Goal: Task Accomplishment & Management: Use online tool/utility

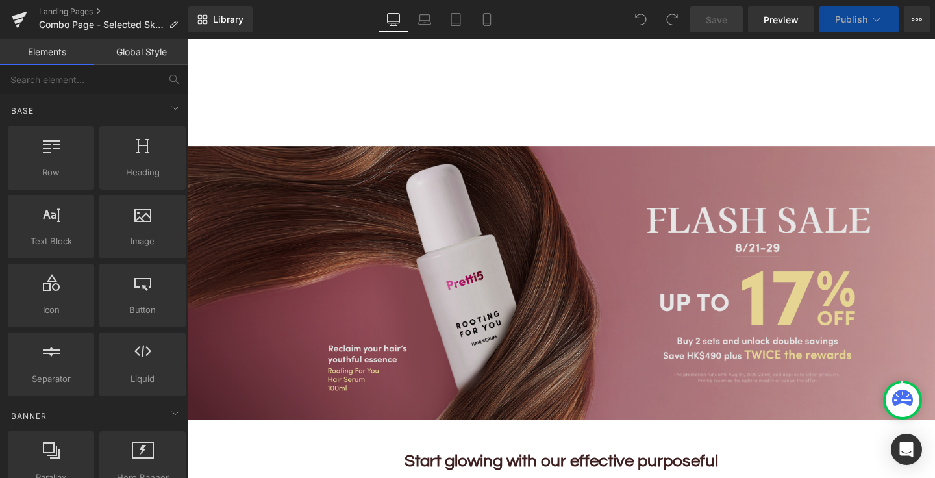
click at [560, 312] on img at bounding box center [561, 282] width 747 height 273
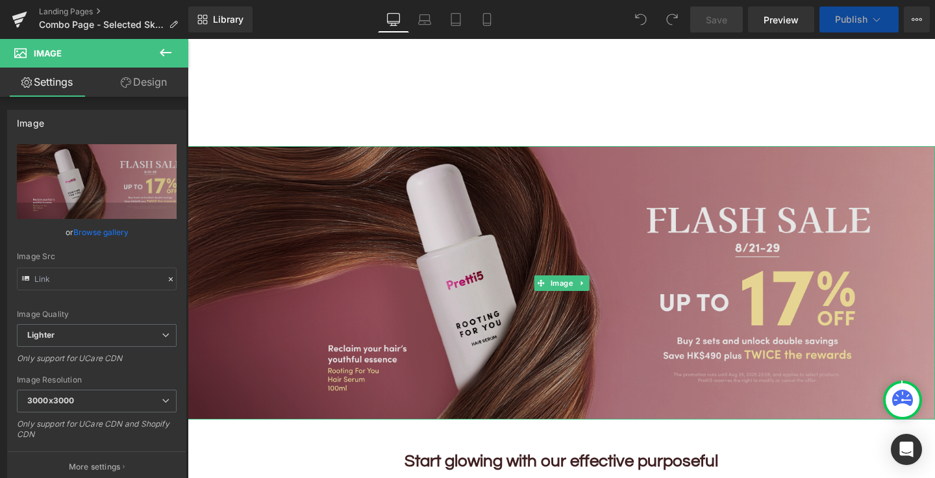
click at [562, 267] on img at bounding box center [561, 282] width 747 height 273
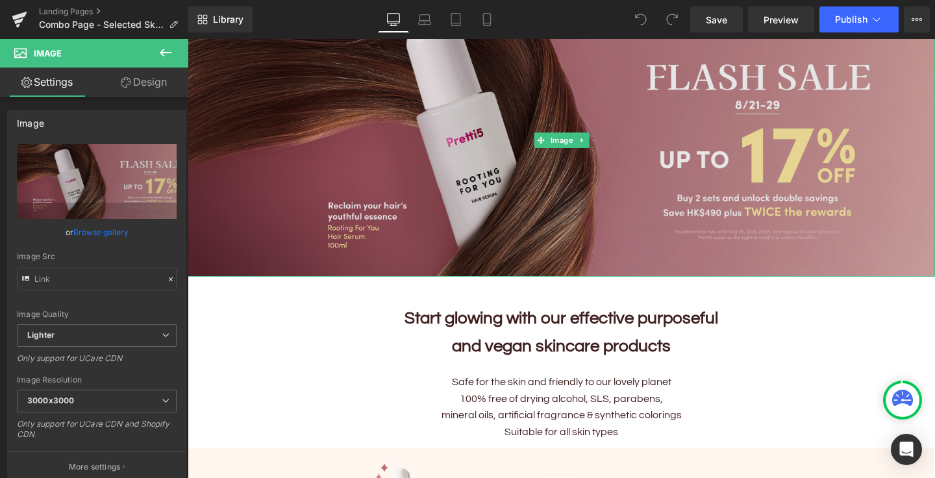
scroll to position [159, 0]
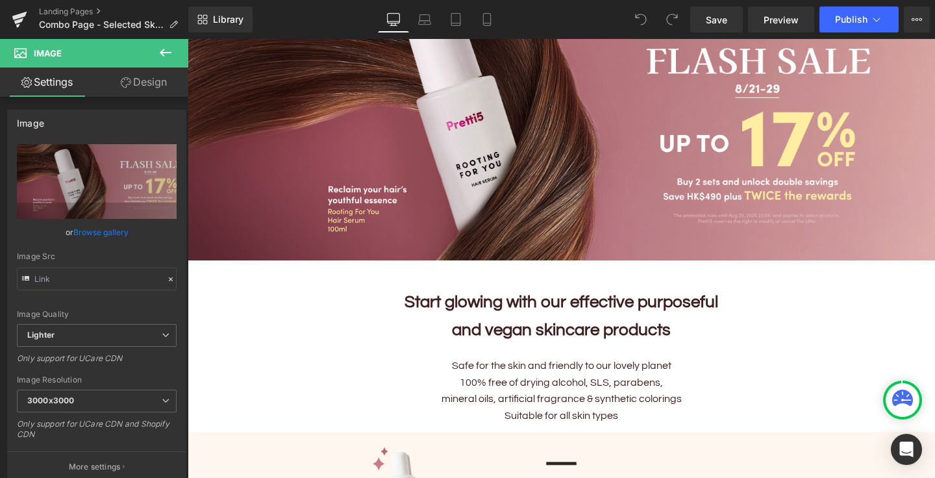
click at [479, 337] on b "and vegan skincare products" at bounding box center [561, 329] width 219 height 17
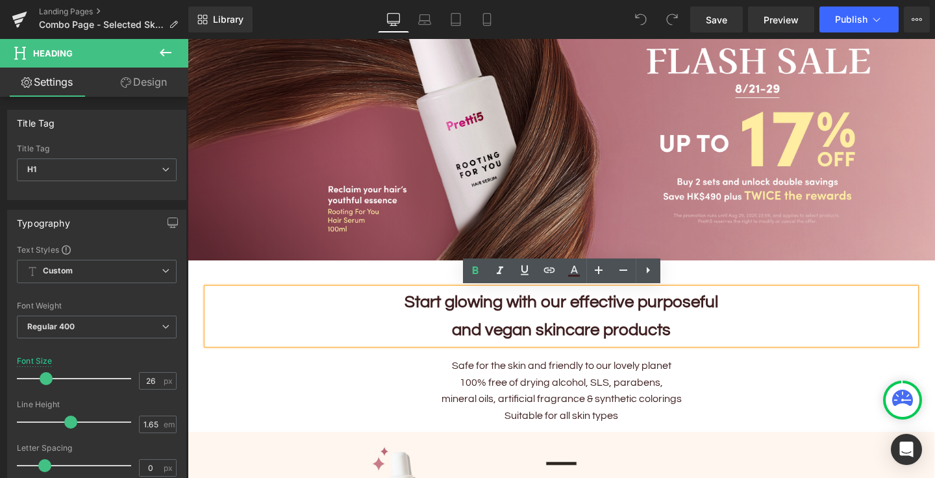
scroll to position [0, 0]
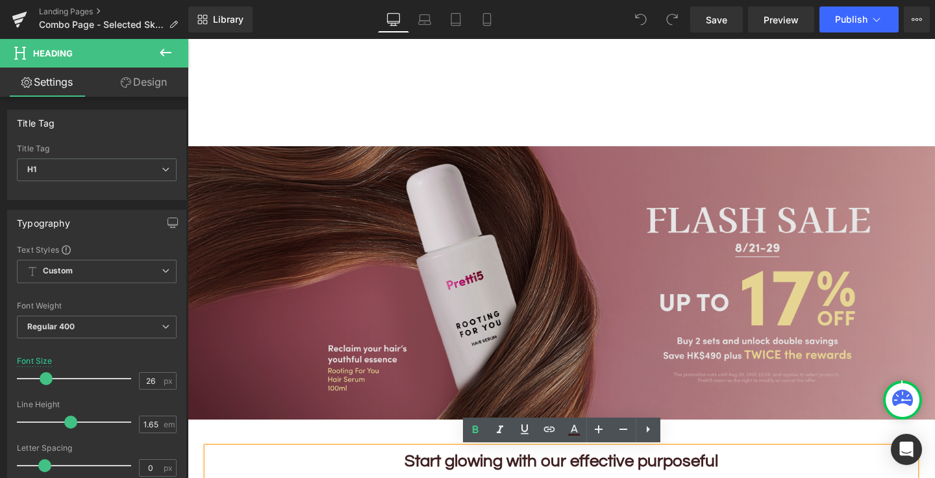
click at [458, 181] on img at bounding box center [561, 282] width 747 height 273
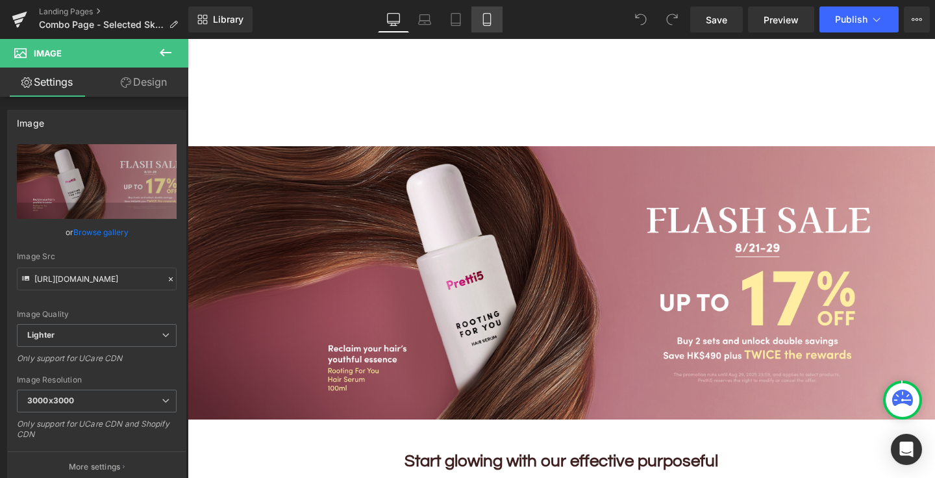
click at [492, 10] on link "Mobile" at bounding box center [486, 19] width 31 height 26
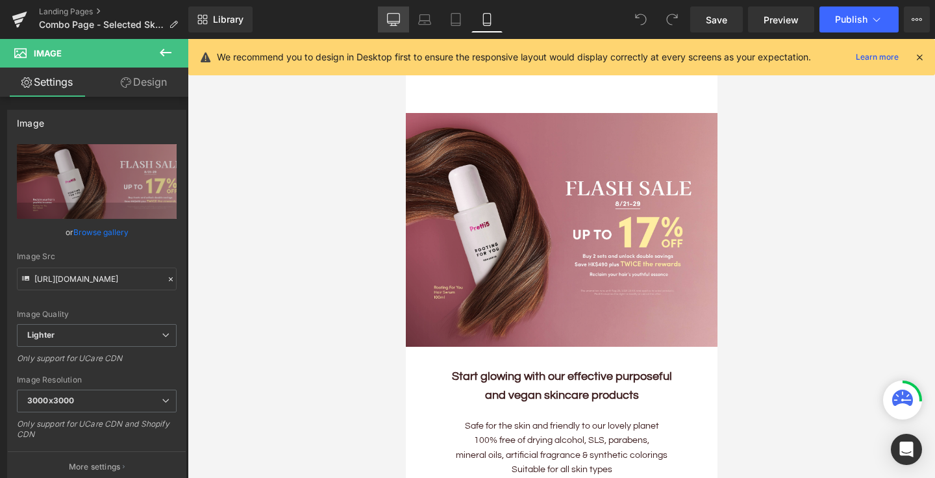
click at [397, 14] on icon at bounding box center [393, 19] width 13 height 13
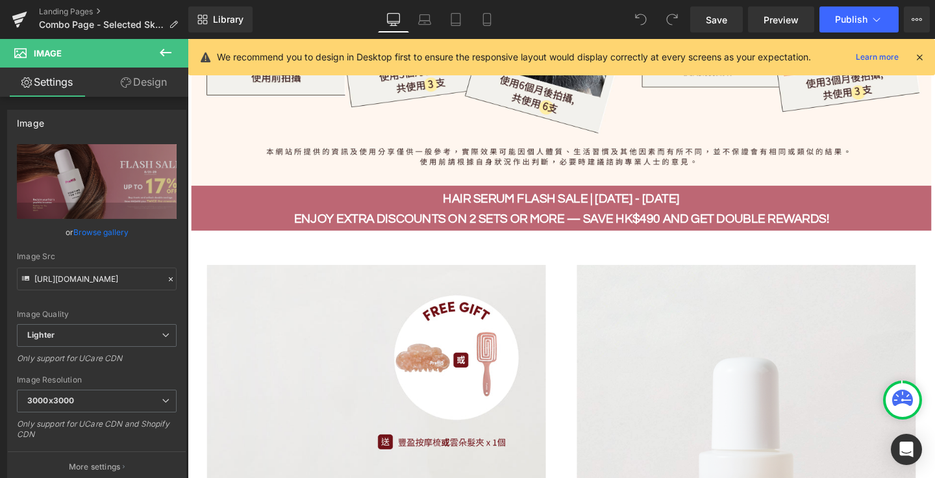
scroll to position [810, 0]
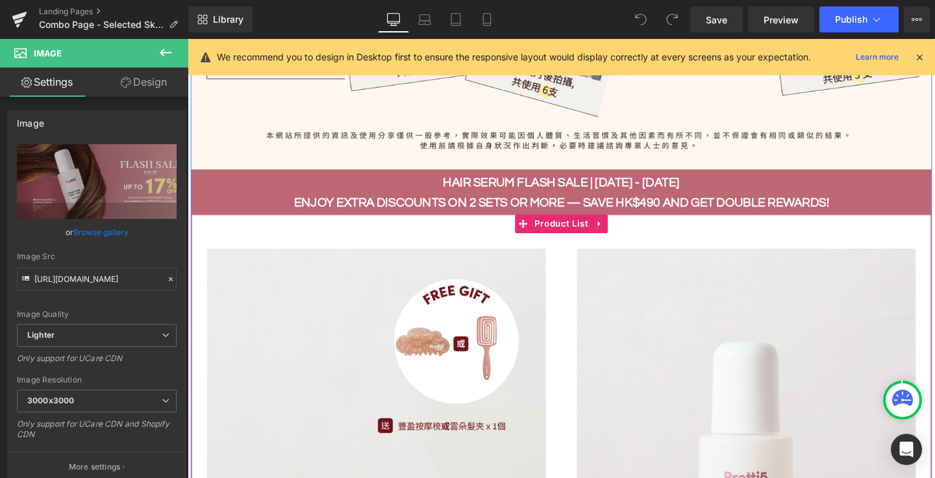
click at [594, 233] on span "Product List" at bounding box center [581, 232] width 64 height 19
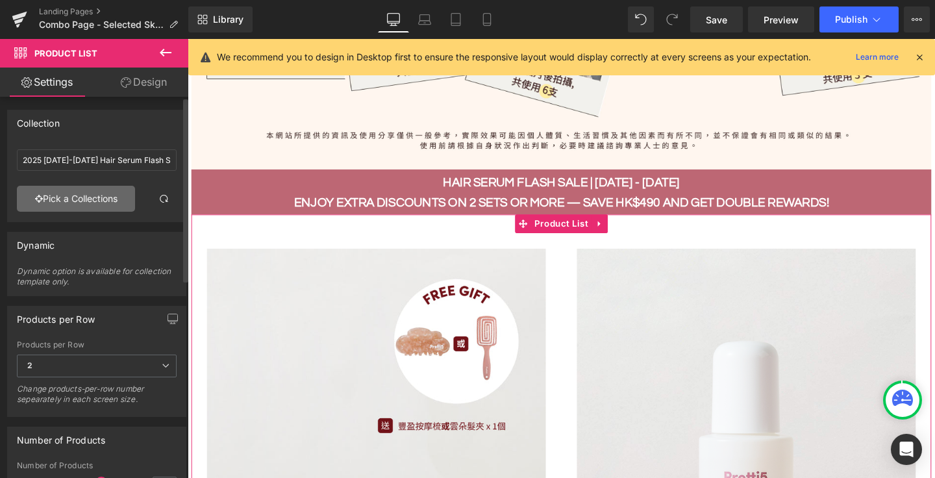
click at [94, 207] on link "Pick a Collections" at bounding box center [76, 199] width 118 height 26
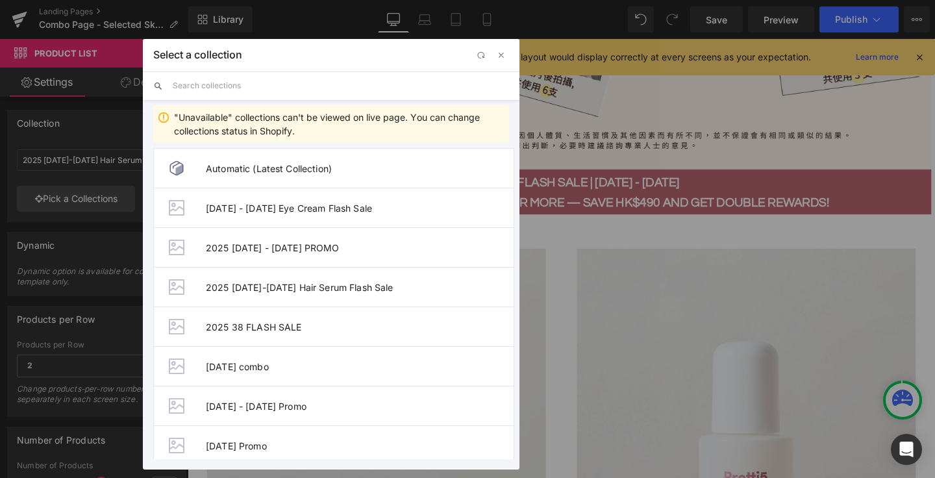
click at [242, 90] on input "text" at bounding box center [341, 85] width 336 height 29
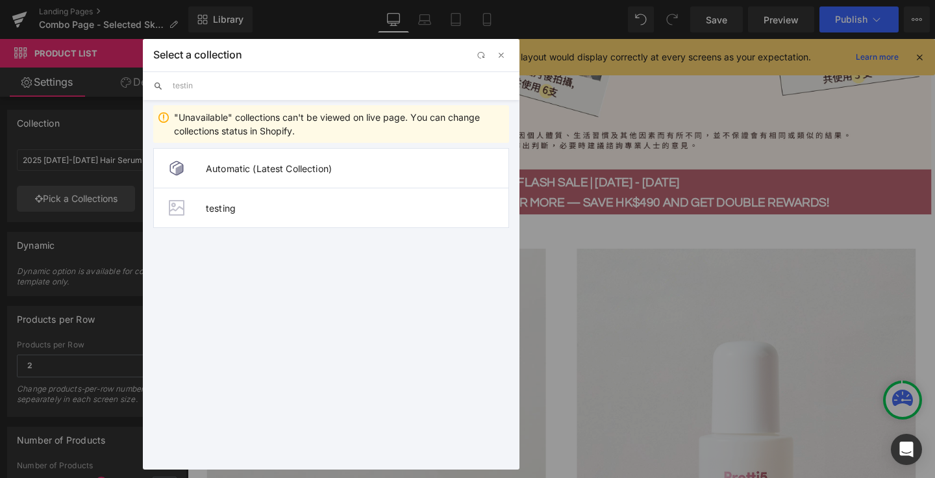
type input "testing"
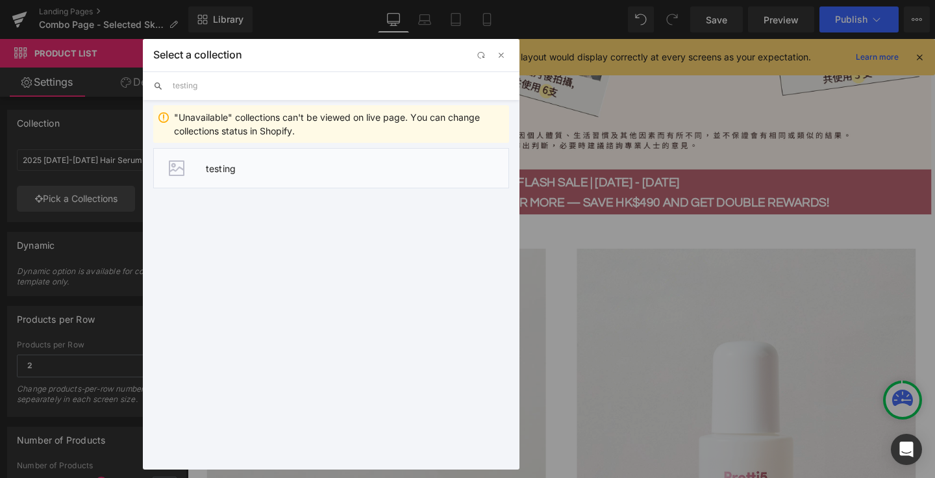
click at [277, 170] on span "testing" at bounding box center [357, 168] width 303 height 11
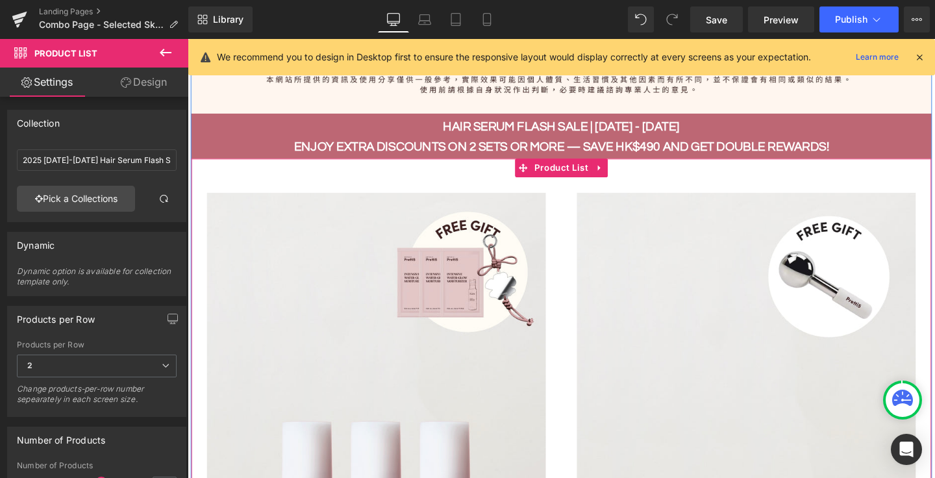
scroll to position [865, 0]
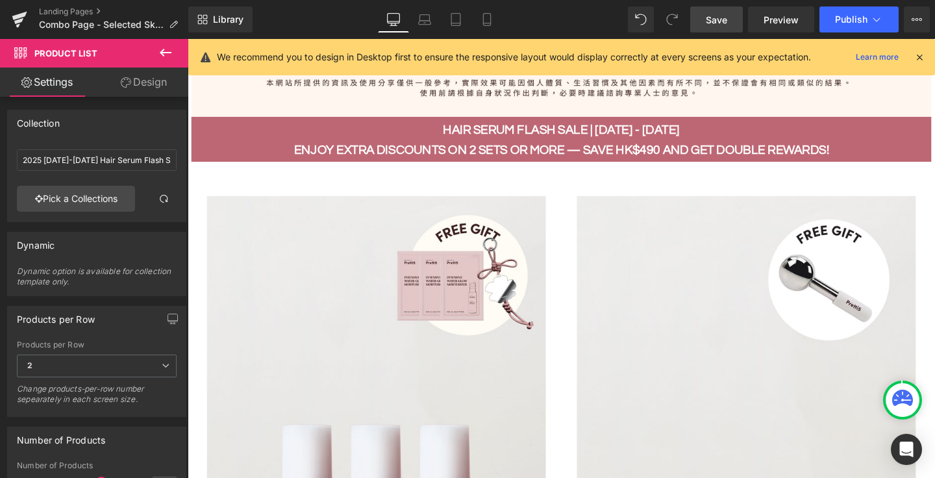
click at [709, 19] on span "Save" at bounding box center [716, 20] width 21 height 14
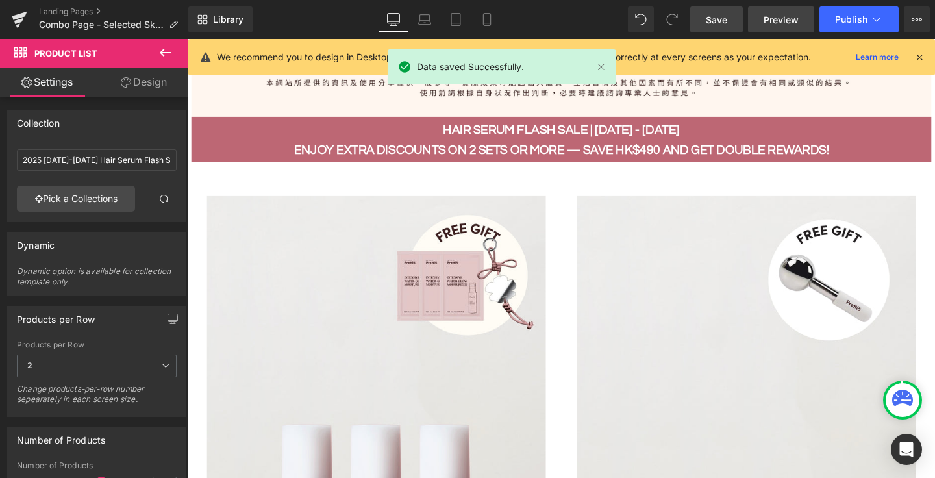
click at [773, 18] on span "Preview" at bounding box center [781, 20] width 35 height 14
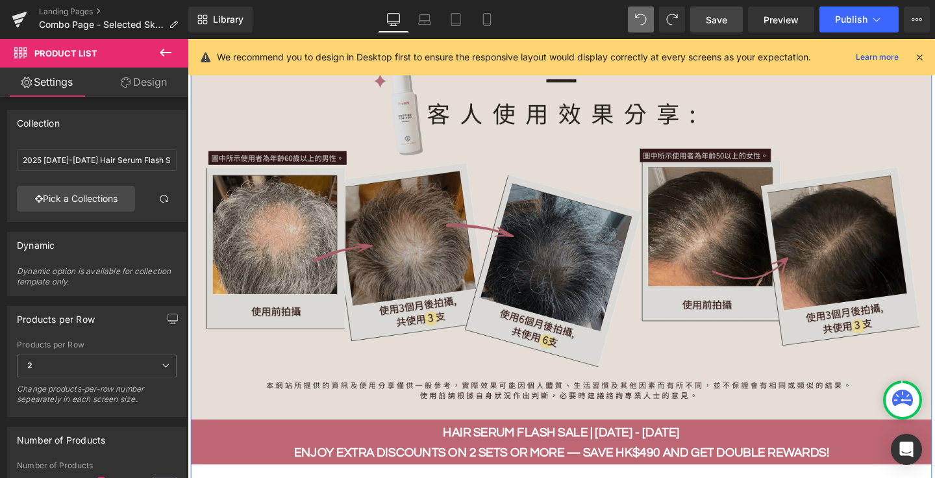
scroll to position [473, 0]
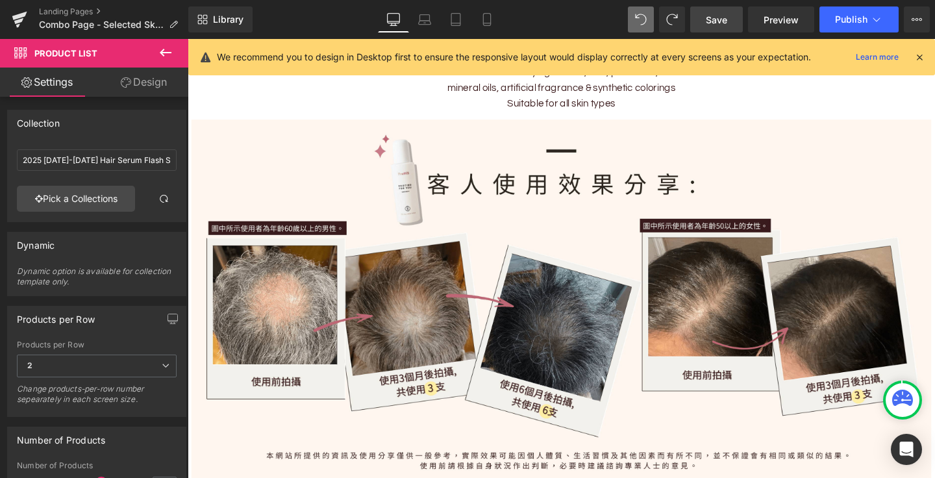
click at [716, 19] on span "Save" at bounding box center [716, 20] width 21 height 14
click at [785, 19] on span "Preview" at bounding box center [781, 20] width 35 height 14
click at [232, 21] on span "Library" at bounding box center [228, 20] width 31 height 12
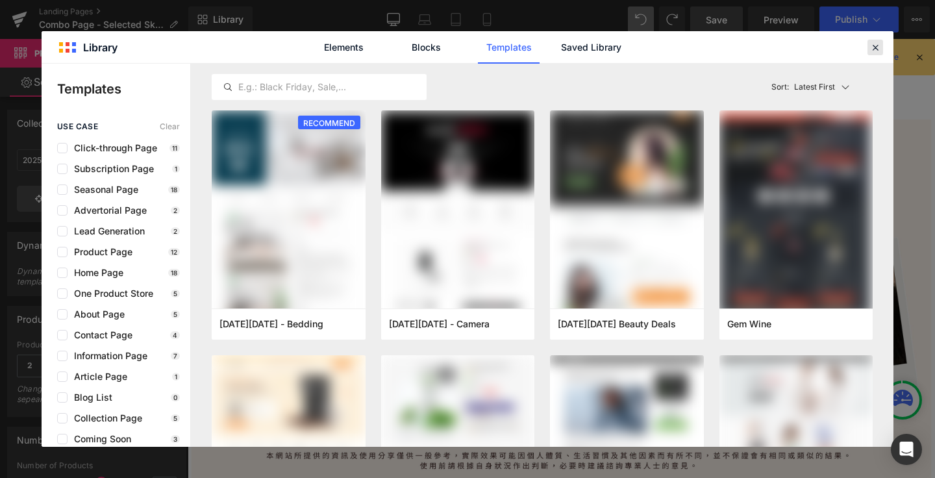
click at [877, 46] on icon at bounding box center [876, 48] width 12 height 12
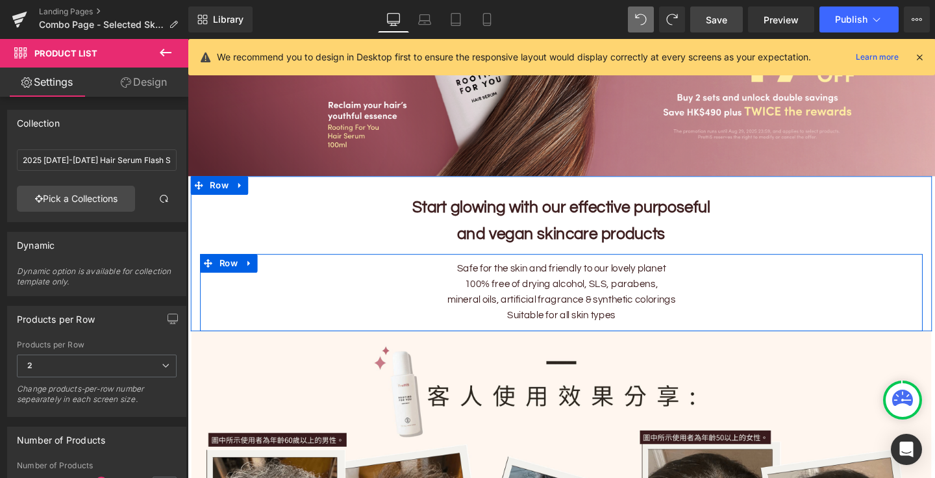
scroll to position [0, 0]
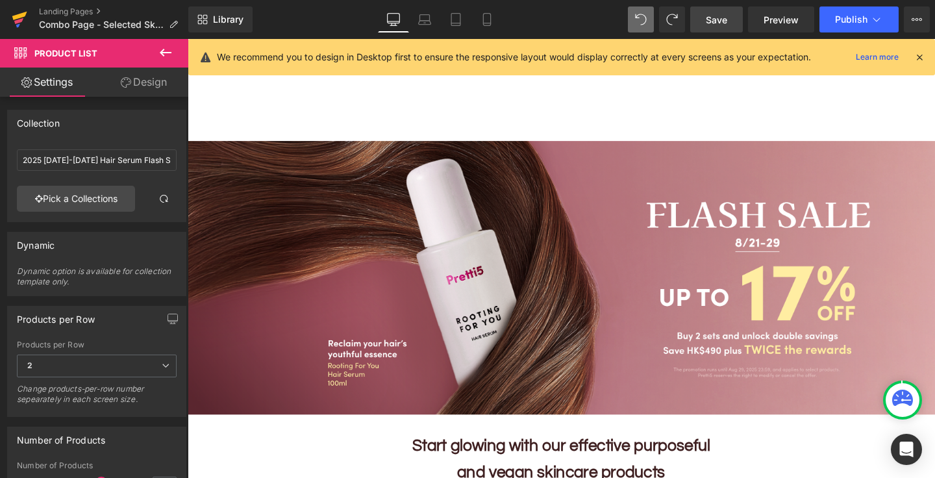
click at [18, 19] on icon at bounding box center [18, 21] width 9 height 6
